Goal: Use online tool/utility: Utilize a website feature to perform a specific function

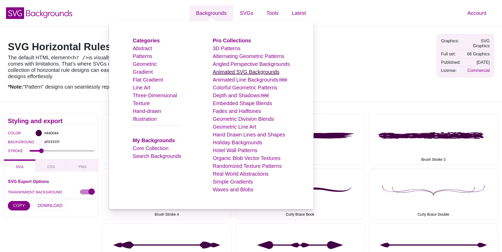
click at [232, 71] on link "Animated SVG Backgrounds" at bounding box center [246, 72] width 67 height 6
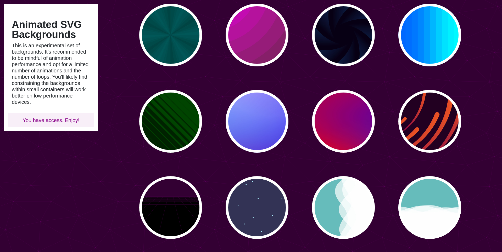
scroll to position [59, 0]
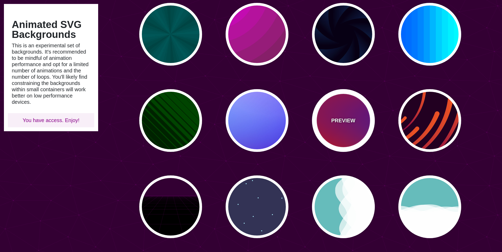
click at [337, 120] on p "PREVIEW" at bounding box center [343, 121] width 24 height 8
type input "#FF0000"
type input "#800080"
type input "#0000FF"
type input "#00EEBB"
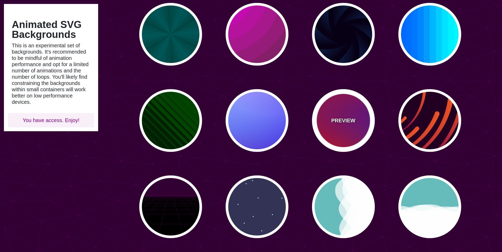
type input "#FFFF00"
type input "#FFA500"
type input "20"
type input "0"
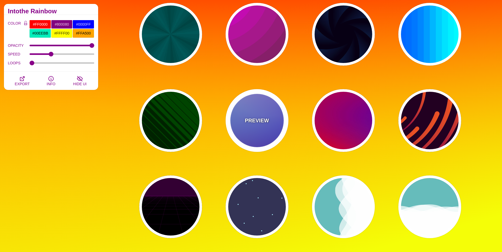
click at [259, 121] on p "PREVIEW" at bounding box center [257, 121] width 24 height 8
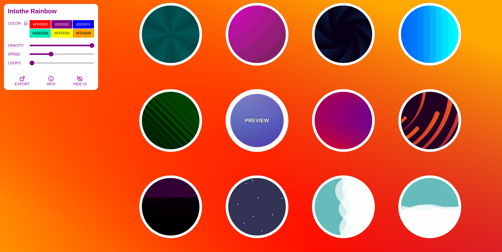
type input "#0000FF"
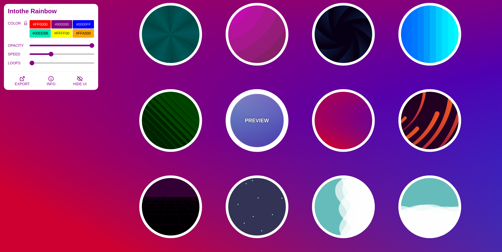
type input "#0099FF"
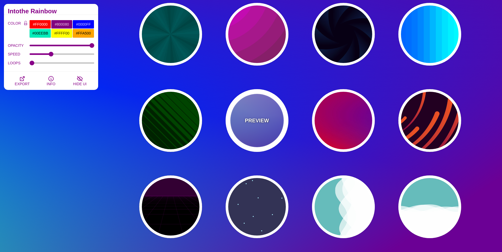
type input "#FFFFFF"
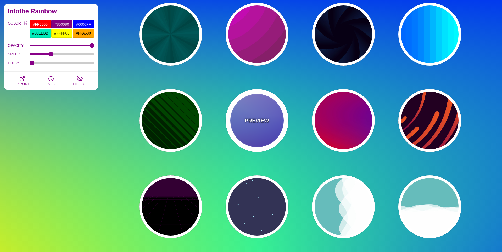
type input "#FF99FF"
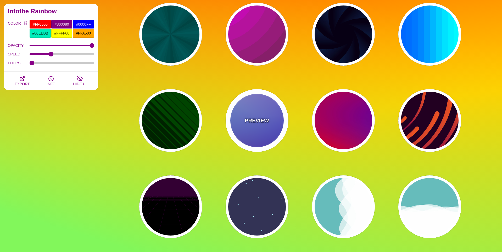
type input "#880088"
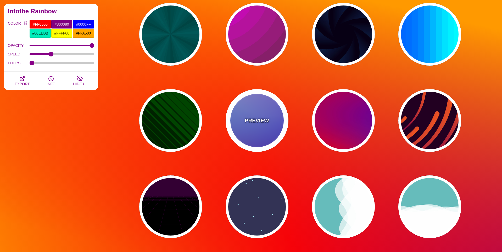
type input "12"
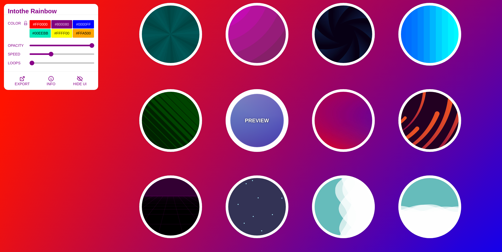
type input "0"
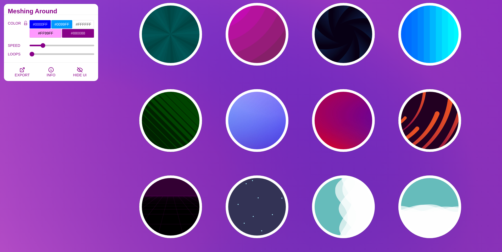
click at [51, 33] on input "#FF99FF" at bounding box center [45, 33] width 32 height 9
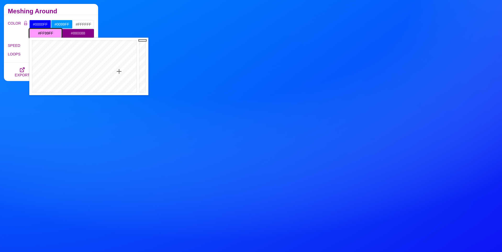
click at [51, 33] on input "#FF99FF" at bounding box center [45, 33] width 32 height 9
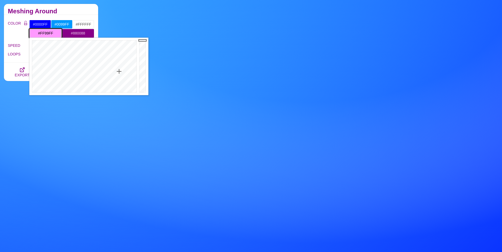
click at [51, 33] on input "#FF99FF" at bounding box center [45, 33] width 32 height 9
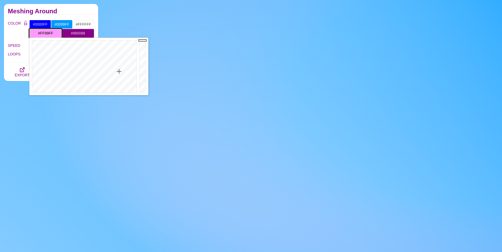
click at [51, 33] on input "#FF99FF" at bounding box center [45, 33] width 32 height 9
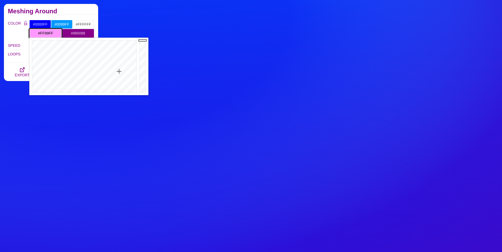
paste input "00b5ae"
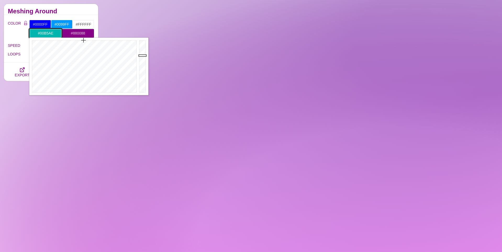
type input "#00B5AE"
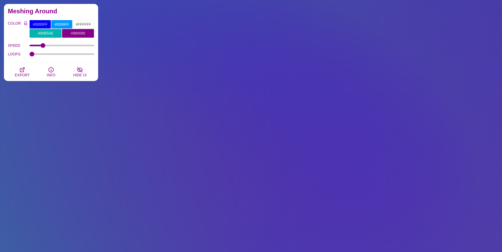
click at [75, 10] on h2 "Meshing Around" at bounding box center [51, 11] width 86 height 4
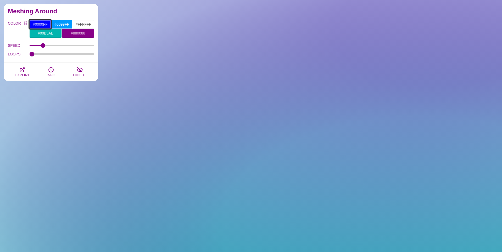
click at [42, 23] on input "#0000FF" at bounding box center [40, 24] width 22 height 9
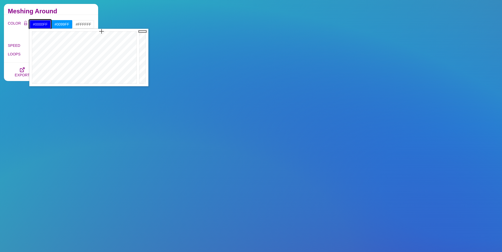
click at [42, 23] on input "#0000FF" at bounding box center [40, 24] width 22 height 9
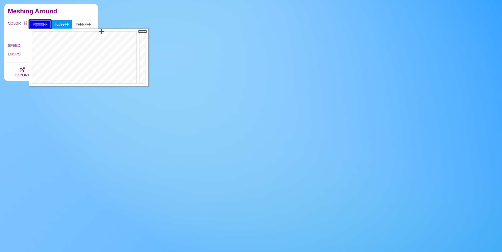
paste input "d1728"
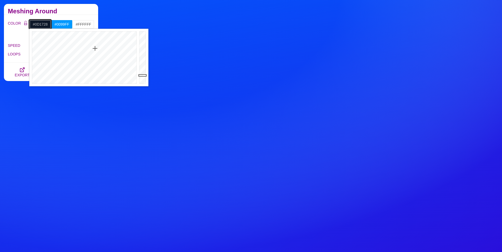
type input "#0D1728"
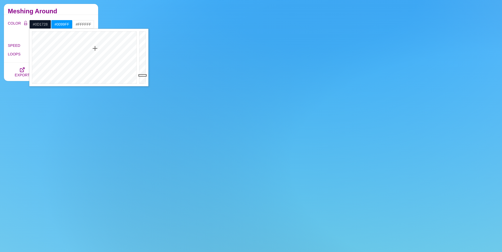
click at [85, 14] on div "Meshing Around" at bounding box center [51, 9] width 94 height 11
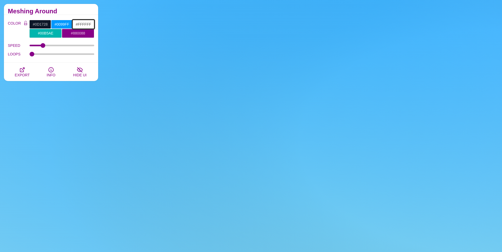
click at [84, 25] on input "#FFFFFF" at bounding box center [83, 24] width 22 height 9
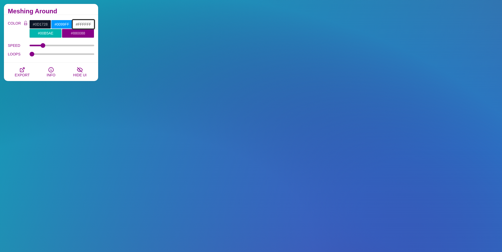
click at [84, 25] on input "#FFFFFF" at bounding box center [83, 24] width 22 height 9
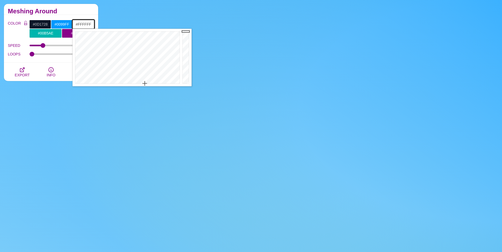
paste input "16aedd"
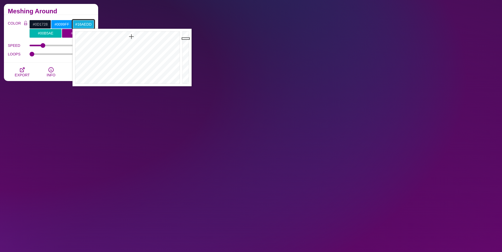
type input "#16AEDD"
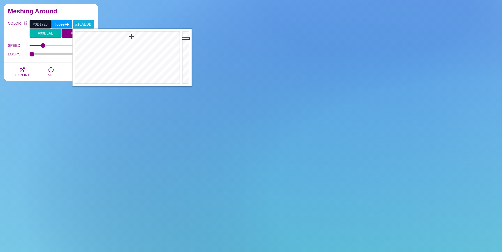
click at [81, 14] on div "Meshing Around" at bounding box center [51, 9] width 94 height 11
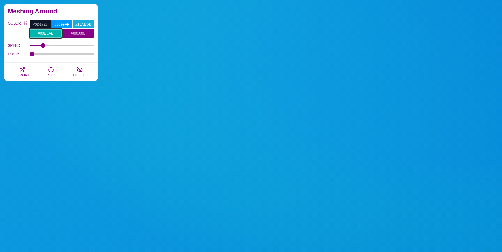
click at [42, 31] on input "#00B5AE" at bounding box center [45, 33] width 32 height 9
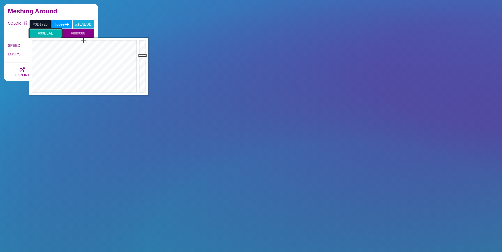
click at [42, 31] on input "#00B5AE" at bounding box center [45, 33] width 32 height 9
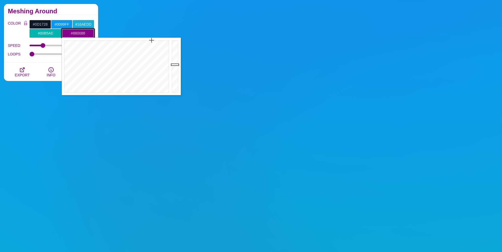
click at [78, 32] on input "#880088" at bounding box center [78, 33] width 32 height 9
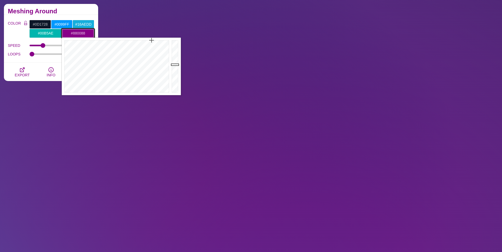
click at [78, 32] on input "#880088" at bounding box center [78, 33] width 32 height 9
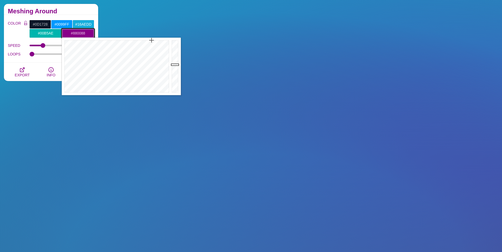
paste input "00B5AE"
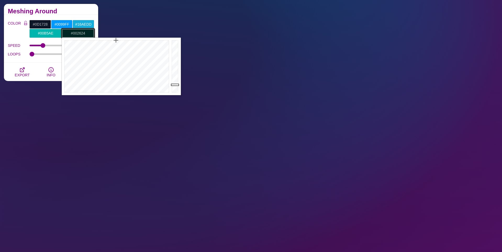
drag, startPoint x: 178, startPoint y: 56, endPoint x: 172, endPoint y: 85, distance: 29.4
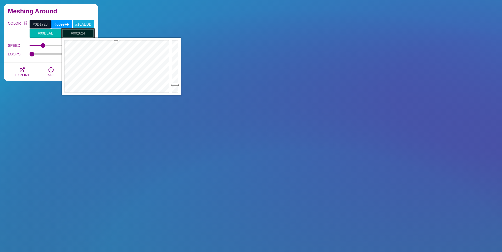
click at [172, 85] on div at bounding box center [175, 67] width 10 height 58
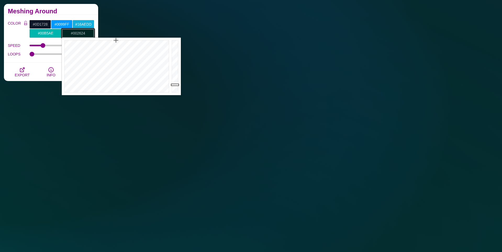
type input "#002624"
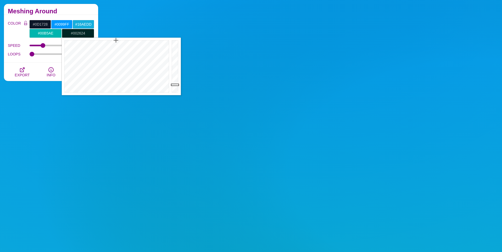
click at [77, 12] on h2 "Meshing Around" at bounding box center [51, 11] width 86 height 4
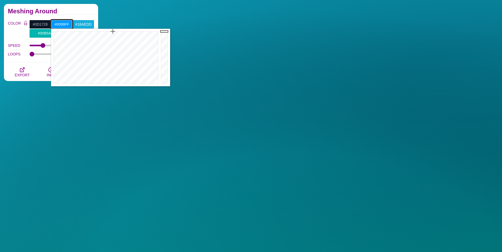
click at [65, 22] on input "#0099FF" at bounding box center [62, 24] width 22 height 9
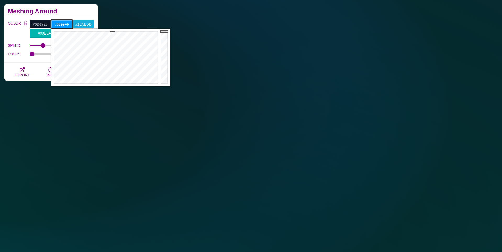
click at [65, 22] on input "#0099FF" at bounding box center [62, 24] width 22 height 9
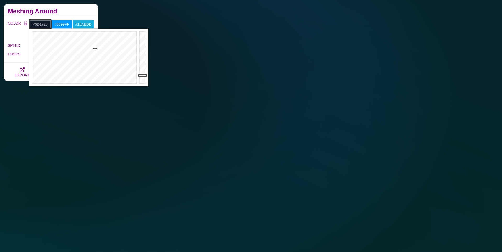
click at [39, 24] on input "#0D1728" at bounding box center [40, 24] width 22 height 9
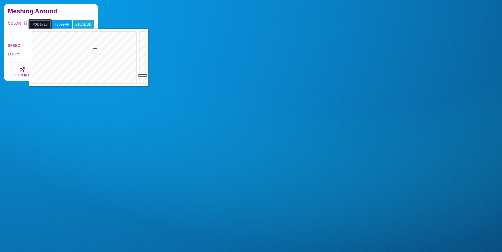
click at [39, 24] on input "#0D1728" at bounding box center [40, 24] width 22 height 9
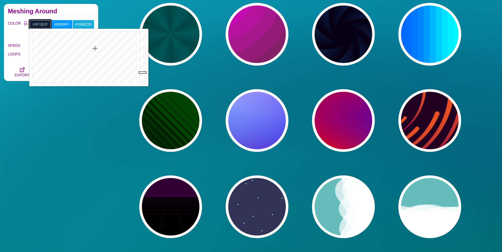
type input "#0F1B2E"
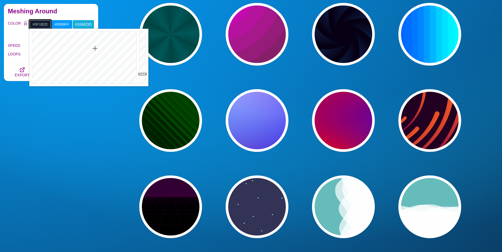
click at [143, 74] on div at bounding box center [143, 58] width 10 height 58
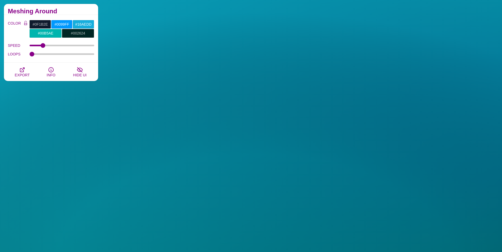
click at [73, 12] on h2 "Meshing Around" at bounding box center [51, 11] width 86 height 4
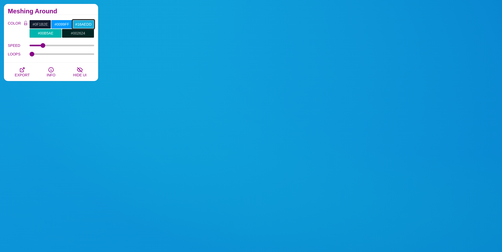
click at [81, 22] on input "#16AEDD" at bounding box center [83, 24] width 22 height 9
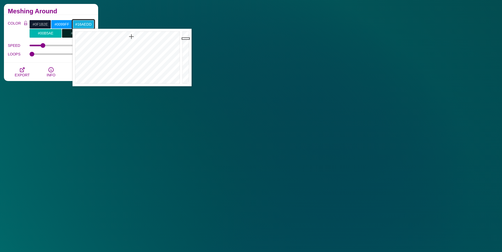
click at [81, 22] on input "#16AEDD" at bounding box center [83, 24] width 22 height 9
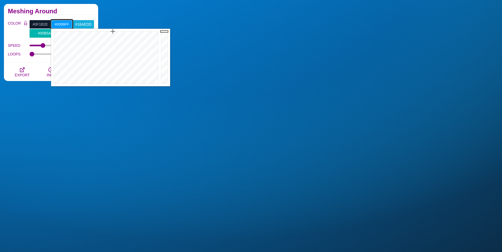
click at [62, 22] on input "#0099FF" at bounding box center [62, 24] width 22 height 9
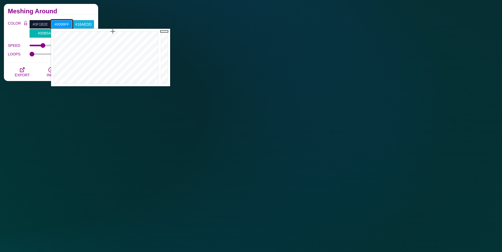
click at [62, 22] on input "#0099FF" at bounding box center [62, 24] width 22 height 9
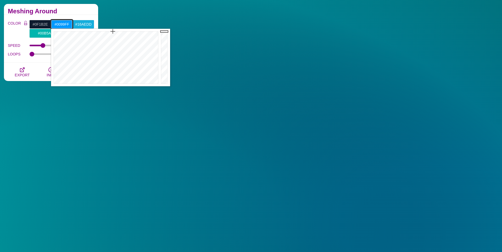
paste input "16AEDD"
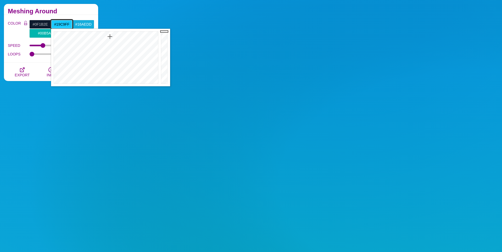
drag, startPoint x: 166, startPoint y: 40, endPoint x: 167, endPoint y: 30, distance: 9.7
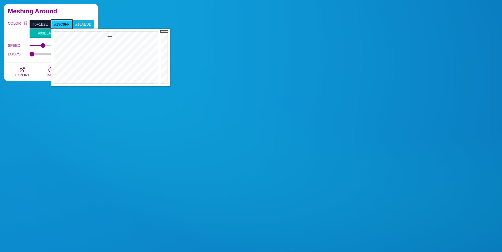
click at [167, 30] on div at bounding box center [165, 58] width 10 height 58
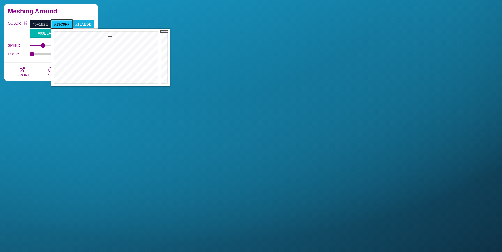
type input "#19C9FF"
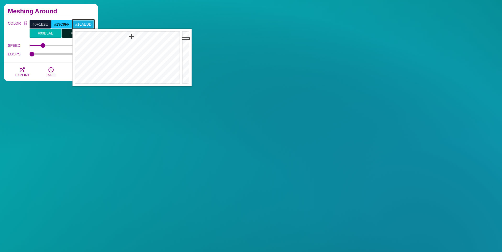
click at [83, 24] on input "#16AEDD" at bounding box center [83, 24] width 22 height 9
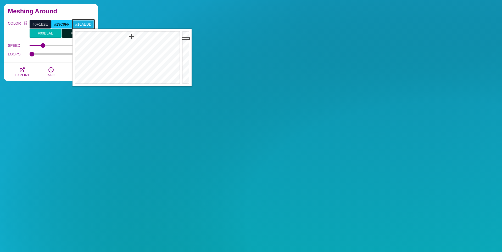
click at [83, 24] on input "#16AEDD" at bounding box center [83, 24] width 22 height 9
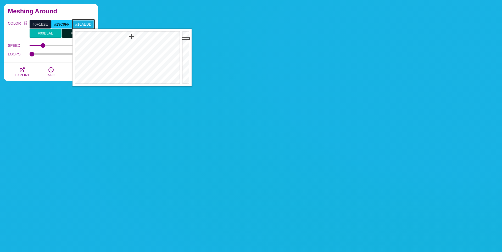
click at [83, 24] on input "#16AEDD" at bounding box center [83, 24] width 22 height 9
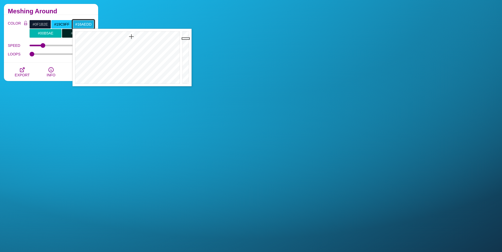
paste input "CDA"
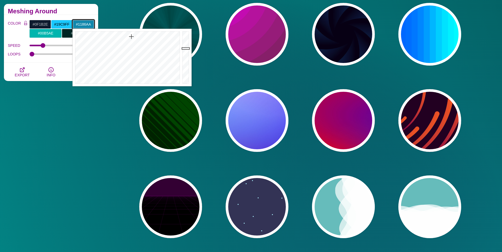
type input "#1185A9"
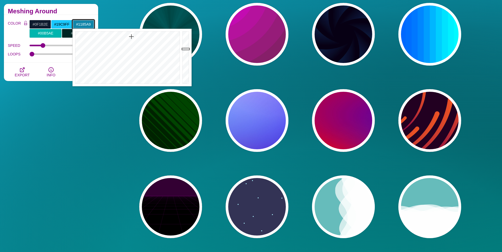
drag, startPoint x: 185, startPoint y: 39, endPoint x: 184, endPoint y: 49, distance: 10.0
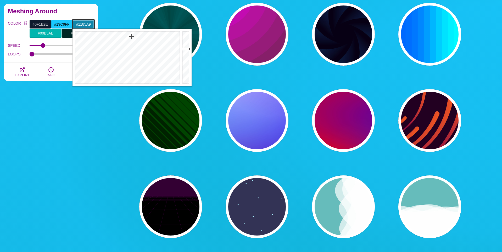
click at [184, 49] on div at bounding box center [186, 58] width 10 height 58
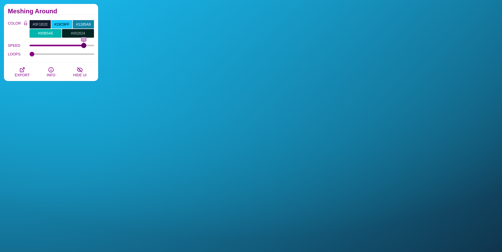
drag, startPoint x: 44, startPoint y: 44, endPoint x: 83, endPoint y: 47, distance: 39.9
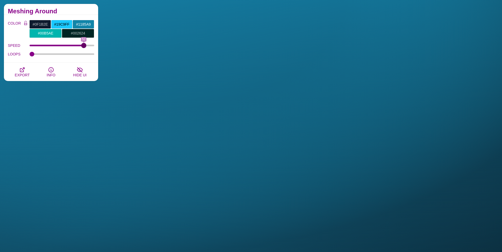
click at [83, 47] on input "SPEED" at bounding box center [62, 45] width 65 height 2
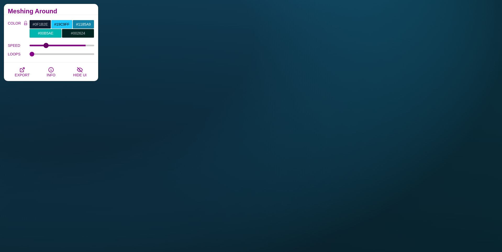
type input "15"
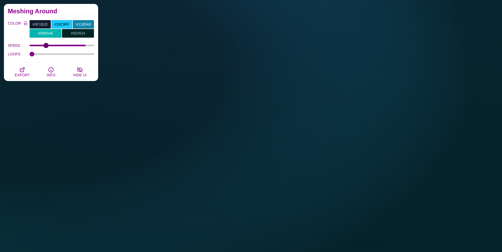
click at [46, 44] on input "SPEED" at bounding box center [62, 45] width 65 height 2
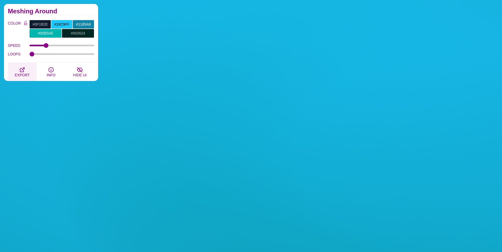
click at [21, 71] on icon "button" at bounding box center [22, 70] width 6 height 6
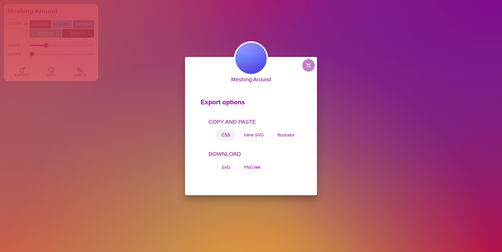
click at [225, 137] on button "CSS" at bounding box center [225, 135] width 19 height 10
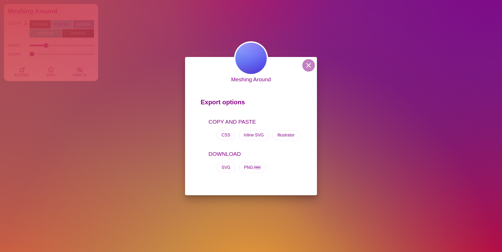
click at [95, 56] on div "Meshing Around Export options COPY AND PASTE CSS Inline SVG Illustrator DOWNLOA…" at bounding box center [251, 126] width 502 height 252
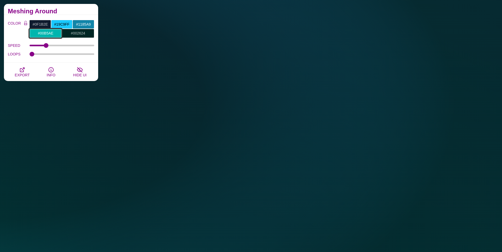
click at [51, 33] on input "#00B5AE" at bounding box center [45, 33] width 32 height 9
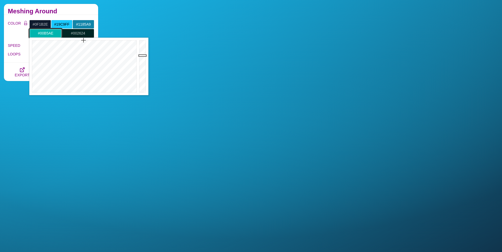
click at [51, 33] on input "#00B5AE" at bounding box center [45, 33] width 32 height 9
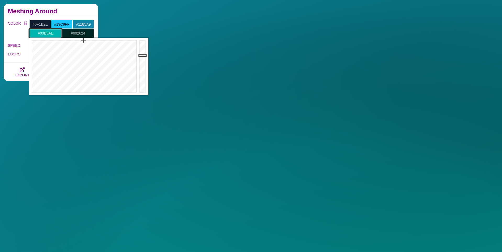
click at [51, 33] on input "#00B5AE" at bounding box center [45, 33] width 32 height 9
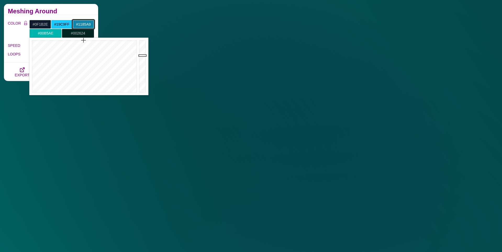
click at [80, 23] on input "#1185A9" at bounding box center [83, 24] width 22 height 9
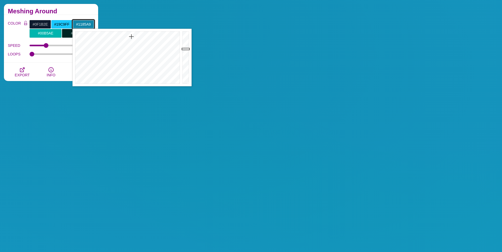
click at [80, 23] on input "#1185A9" at bounding box center [83, 24] width 22 height 9
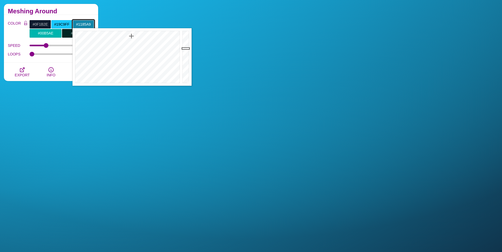
paste input "#00B5AE"
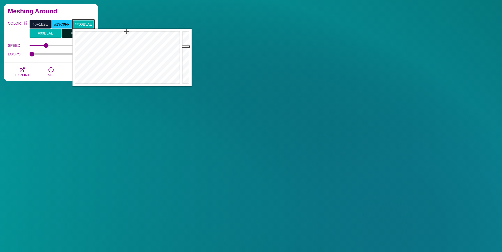
type input "#00B5AE"
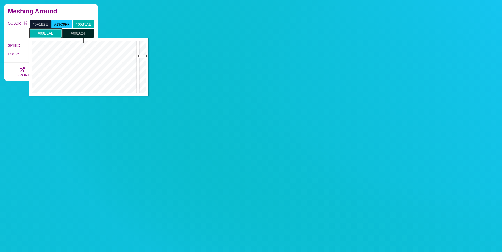
click at [47, 32] on input "#00B5AE" at bounding box center [45, 33] width 32 height 9
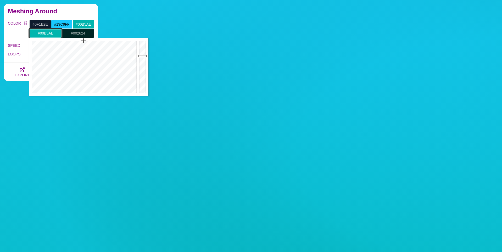
click at [47, 32] on input "#00B5AE" at bounding box center [45, 33] width 32 height 9
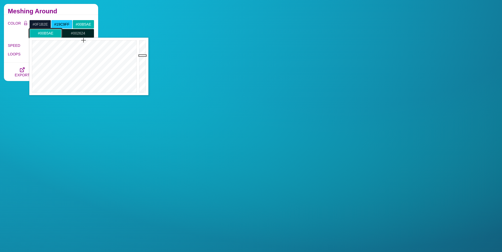
paste input "#"
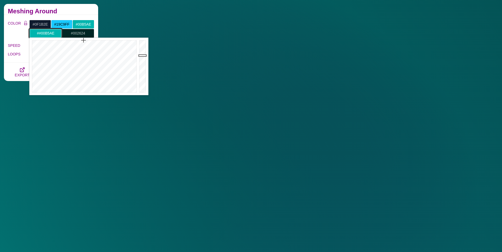
type input "#00B5AE"
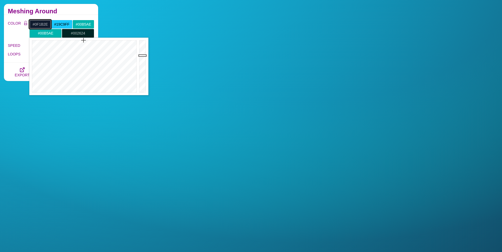
click at [44, 24] on input "#0F1B2E" at bounding box center [40, 24] width 22 height 9
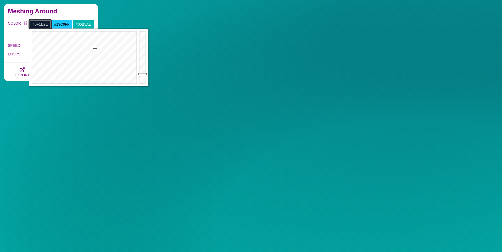
click at [44, 24] on input "#0F1B2E" at bounding box center [40, 24] width 22 height 9
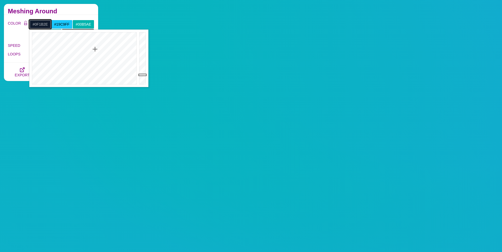
scroll to position [59, 0]
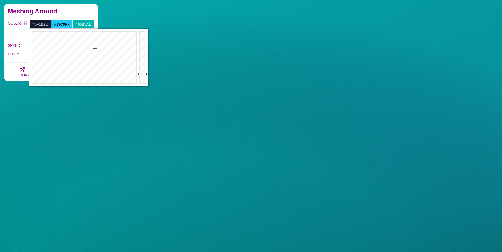
click at [54, 16] on div "COLOR #0F1B2E #19C9FF #00B5AE #00B5AE #002624 #FFA500 #777777 #888888 #999999 B…" at bounding box center [51, 39] width 94 height 48
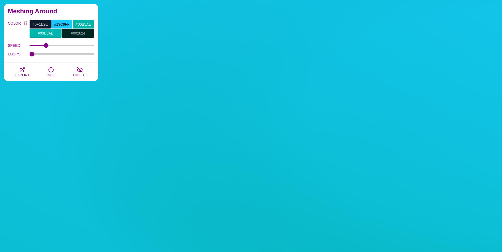
scroll to position [60, 0]
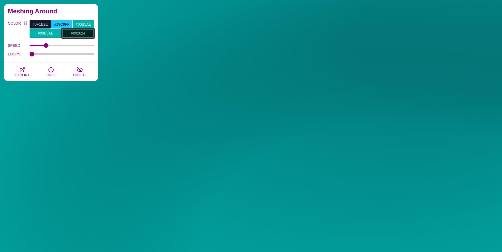
click at [84, 34] on input "#002624" at bounding box center [78, 33] width 32 height 9
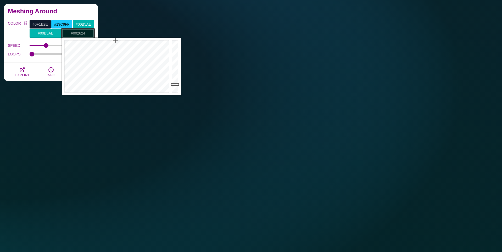
click at [84, 34] on input "#002624" at bounding box center [78, 33] width 32 height 9
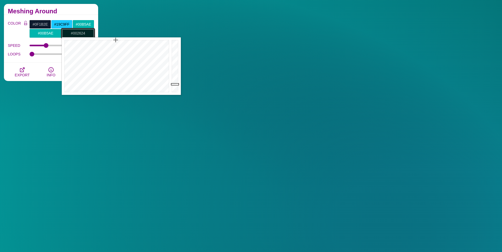
paste input "F1B2E"
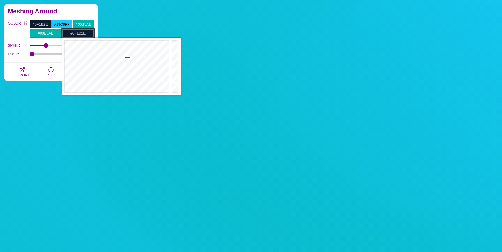
type input "#0F1B2E"
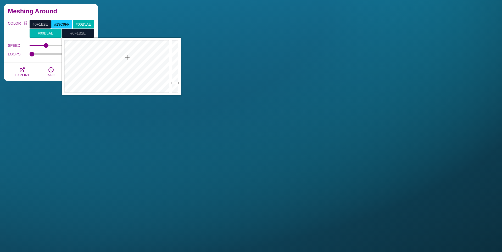
click at [82, 16] on div "COLOR #0F1B2E #19C9FF #00B5AE #00B5AE #0F1B2E #FFA500 #777777 #888888 #999999 B…" at bounding box center [51, 39] width 94 height 48
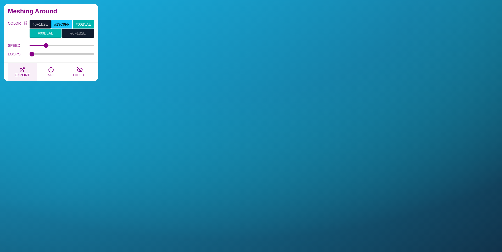
scroll to position [61, 0]
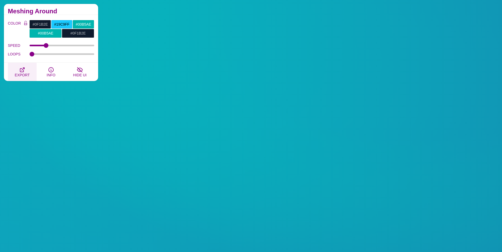
click at [23, 72] on icon "button" at bounding box center [22, 70] width 6 height 6
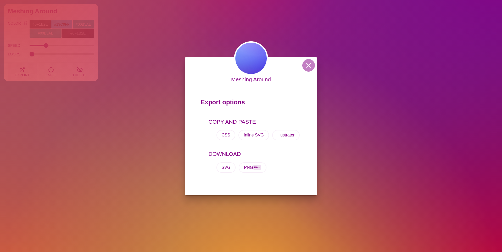
scroll to position [62, 0]
click at [74, 10] on div "Meshing Around Export options COPY AND PASTE CSS Inline SVG Illustrator DOWNLOA…" at bounding box center [251, 126] width 502 height 252
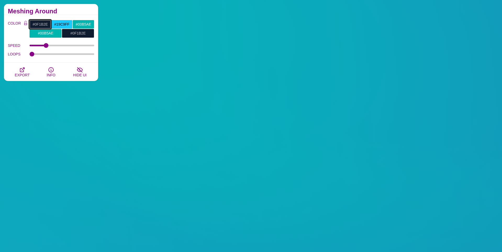
click at [44, 23] on input "#0F1B2E" at bounding box center [40, 24] width 22 height 9
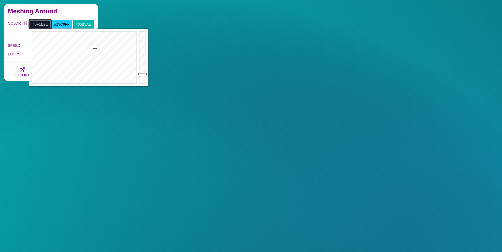
click at [44, 23] on input "#0F1B2E" at bounding box center [40, 24] width 22 height 9
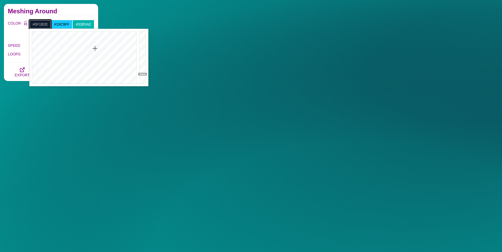
paste input "1f1c49"
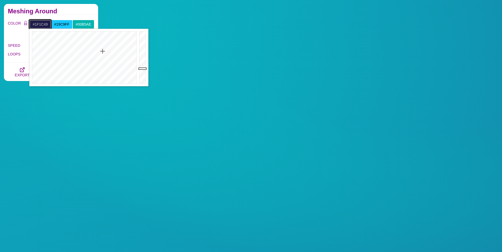
type input "#1F1C49"
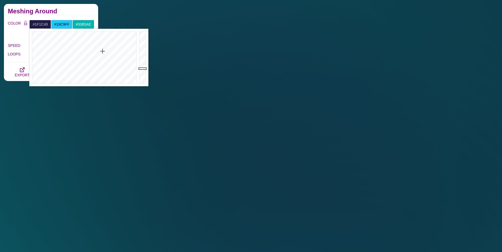
click at [60, 11] on h2 "Meshing Around" at bounding box center [51, 11] width 86 height 4
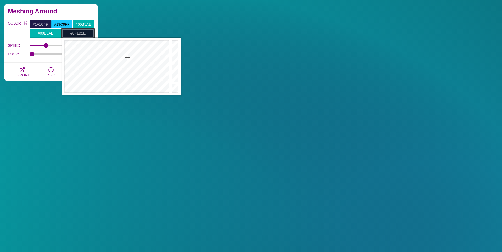
click at [78, 33] on input "#0F1B2E" at bounding box center [78, 33] width 32 height 9
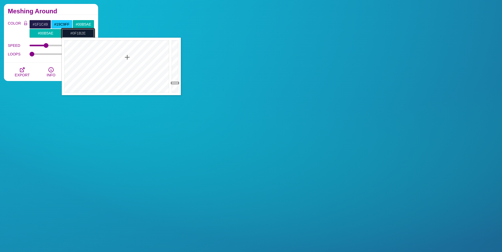
click at [78, 33] on input "#0F1B2E" at bounding box center [78, 33] width 32 height 9
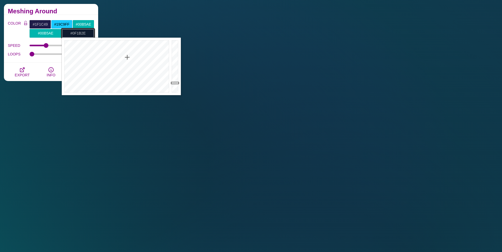
click at [78, 33] on input "#0F1B2E" at bounding box center [78, 33] width 32 height 9
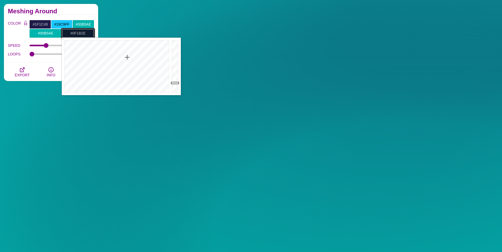
click at [78, 33] on input "#0F1B2E" at bounding box center [78, 33] width 32 height 9
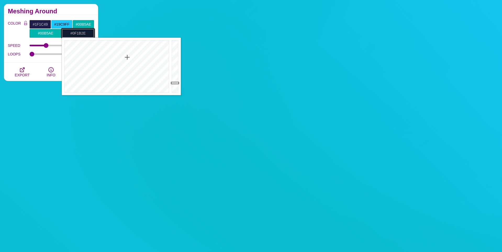
paste input "1f1c49"
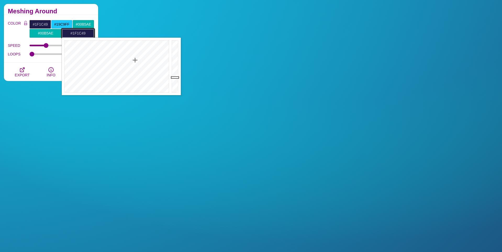
type input "#1F1C49"
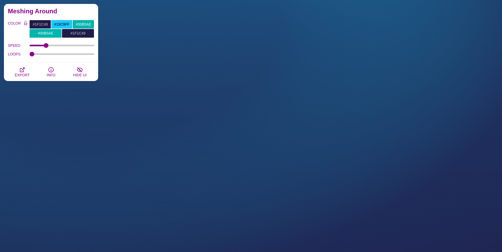
click at [85, 15] on div "COLOR #1F1C49 #19C9FF #00B5AE #00B5AE #1F1C49 #FFA500 #777777 #888888 #999999 B…" at bounding box center [51, 39] width 94 height 48
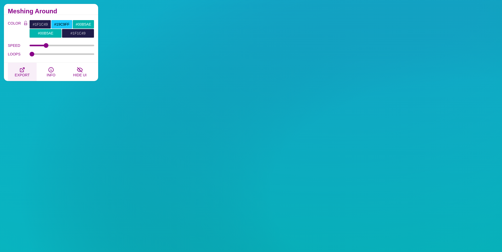
click at [21, 70] on icon "button" at bounding box center [22, 70] width 6 height 6
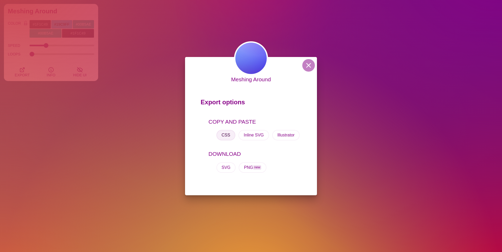
click at [228, 134] on button "CSS" at bounding box center [225, 135] width 19 height 10
click at [88, 60] on div "Meshing Around Export options COPY AND PASTE CSS Inline SVG Illustrator DOWNLOA…" at bounding box center [251, 126] width 502 height 252
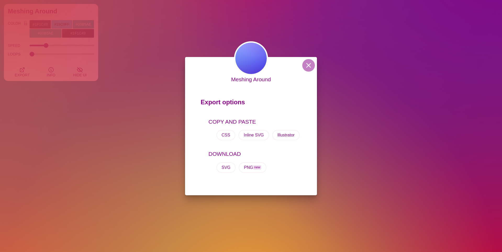
click at [88, 60] on div "COLOR #1F1C49 #19C9FF #00B5AE #00B5AE #1F1C49 #FFA500 #777777 #888888 #999999 B…" at bounding box center [51, 39] width 94 height 48
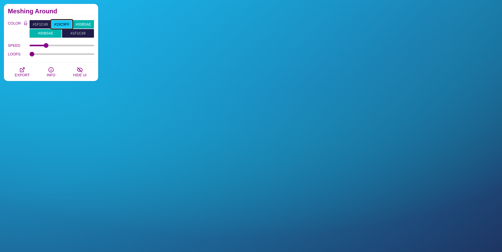
click at [64, 24] on input "#19C9FF" at bounding box center [62, 24] width 22 height 9
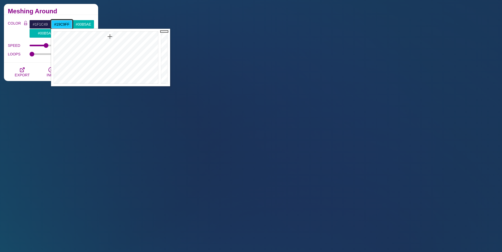
click at [64, 24] on input "#19C9FF" at bounding box center [62, 24] width 22 height 9
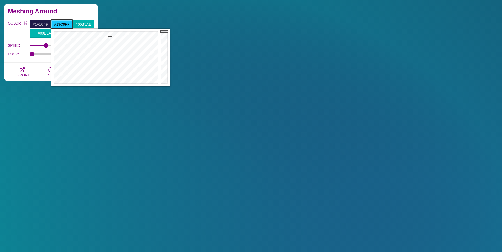
paste input "0163a9"
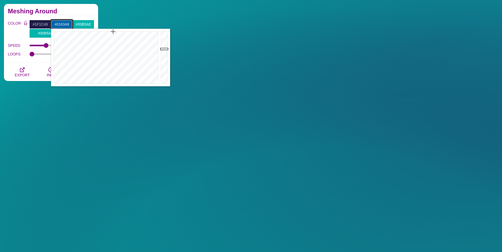
type input "#0163A9"
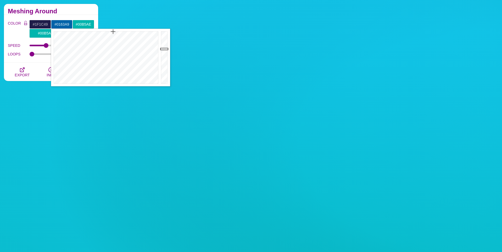
click at [84, 13] on h2 "Meshing Around" at bounding box center [51, 11] width 86 height 4
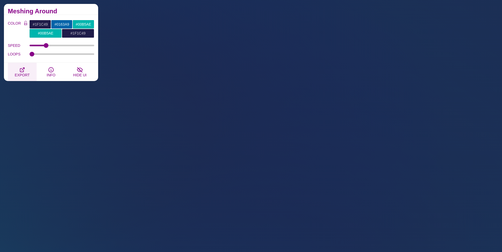
click at [21, 70] on icon "button" at bounding box center [22, 70] width 6 height 6
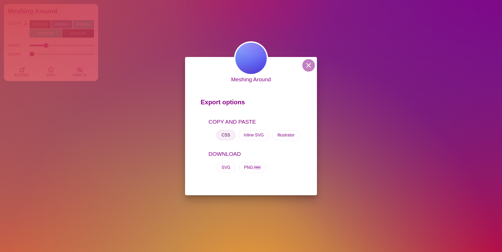
click at [230, 136] on button "CSS" at bounding box center [225, 135] width 19 height 10
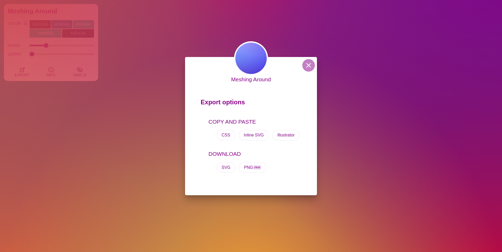
click at [94, 67] on div "Meshing Around Export options COPY AND PASTE CSS Inline SVG Illustrator DOWNLOA…" at bounding box center [251, 126] width 502 height 252
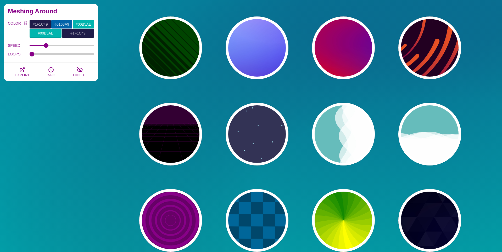
scroll to position [132, 0]
